Goal: Task Accomplishment & Management: Manage account settings

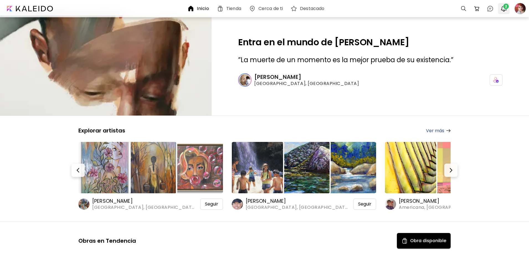
click at [506, 10] on img "button" at bounding box center [504, 8] width 7 height 7
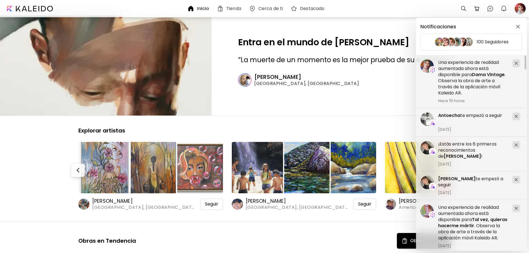
click at [521, 7] on div "Notificaciones 100 Seguidores [PERSON_NAME] te empezó a seguir [DATE] ¡Estás en…" at bounding box center [264, 126] width 529 height 253
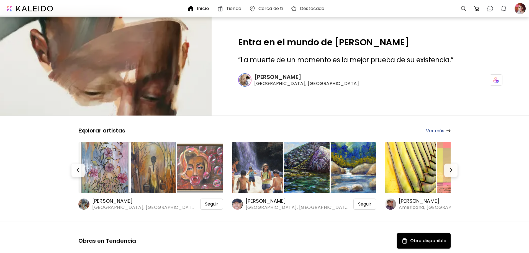
click at [521, 7] on div at bounding box center [520, 8] width 12 height 12
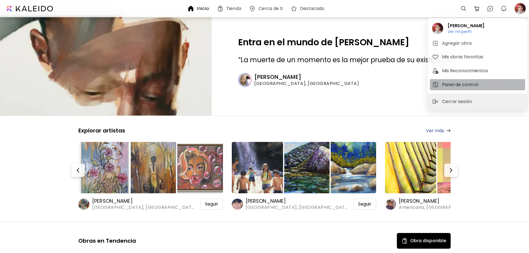
click at [453, 82] on h5 "Panel de control" at bounding box center [461, 84] width 38 height 7
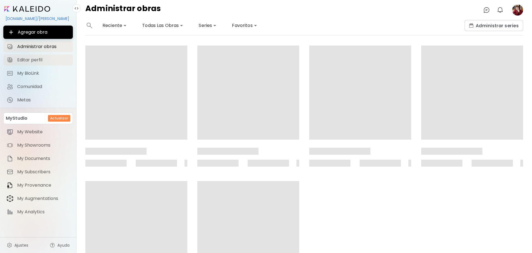
click at [38, 60] on span "Editar perfil" at bounding box center [43, 60] width 52 height 6
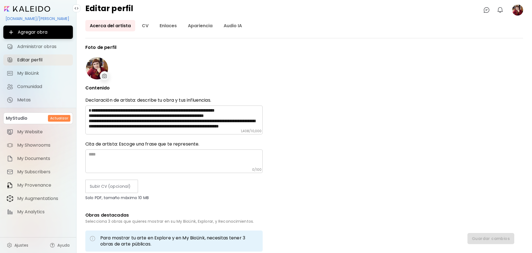
type input "*********"
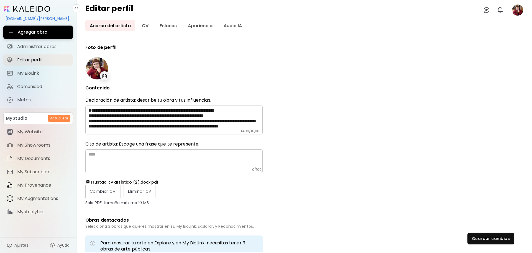
type input "**********"
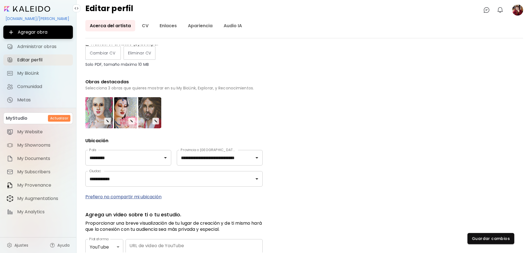
scroll to position [139, 0]
click at [106, 119] on div "Editar" at bounding box center [98, 111] width 29 height 31
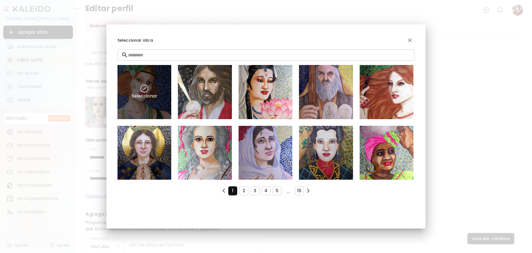
click at [136, 99] on div "Seleccionar" at bounding box center [145, 92] width 54 height 54
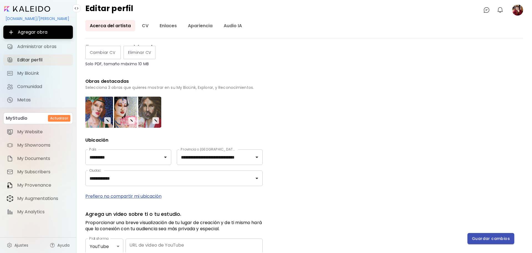
click at [506, 241] on button "Guardar cambios" at bounding box center [491, 238] width 47 height 11
